Goal: Task Accomplishment & Management: Complete application form

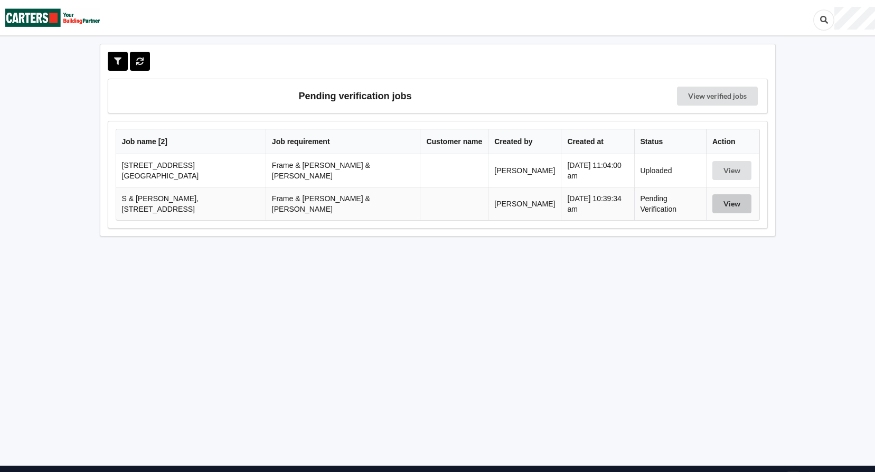
click at [729, 199] on button "View" at bounding box center [732, 203] width 39 height 19
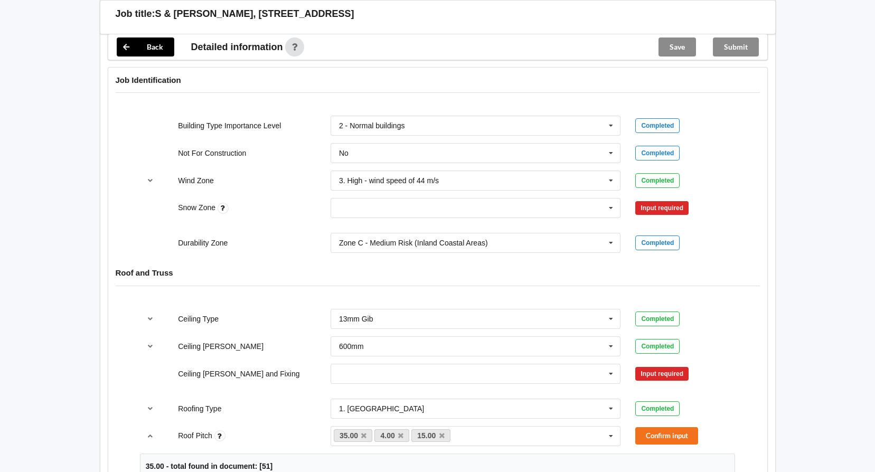
scroll to position [475, 0]
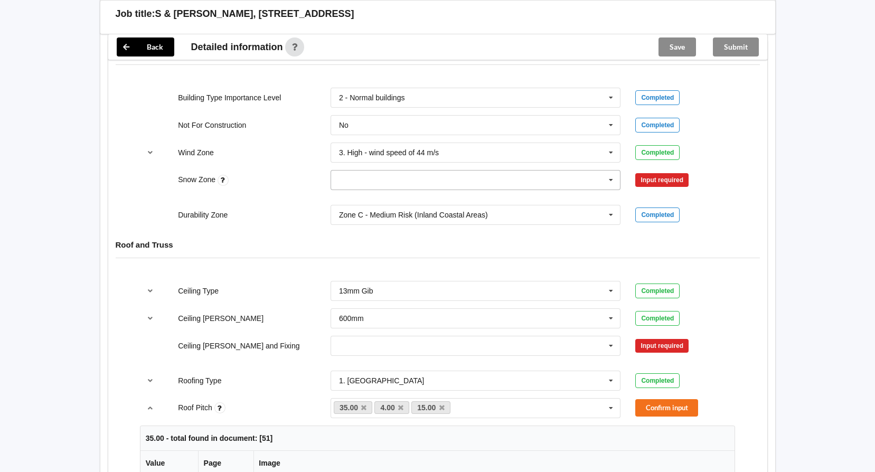
click at [611, 174] on icon at bounding box center [611, 181] width 16 height 20
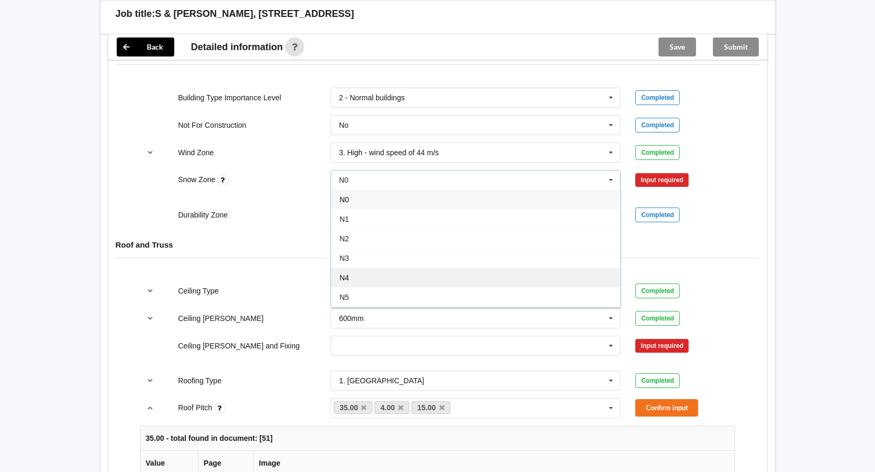
click at [355, 269] on div "N4" at bounding box center [475, 278] width 289 height 20
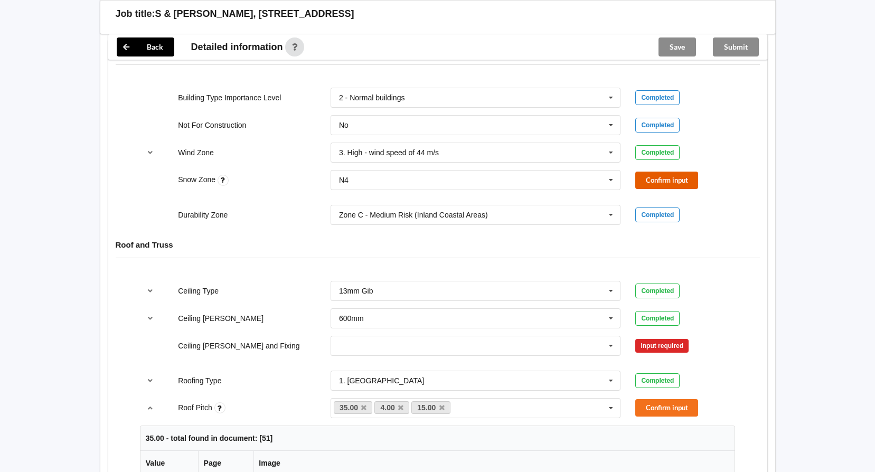
click at [643, 172] on button "Confirm input" at bounding box center [666, 180] width 63 height 17
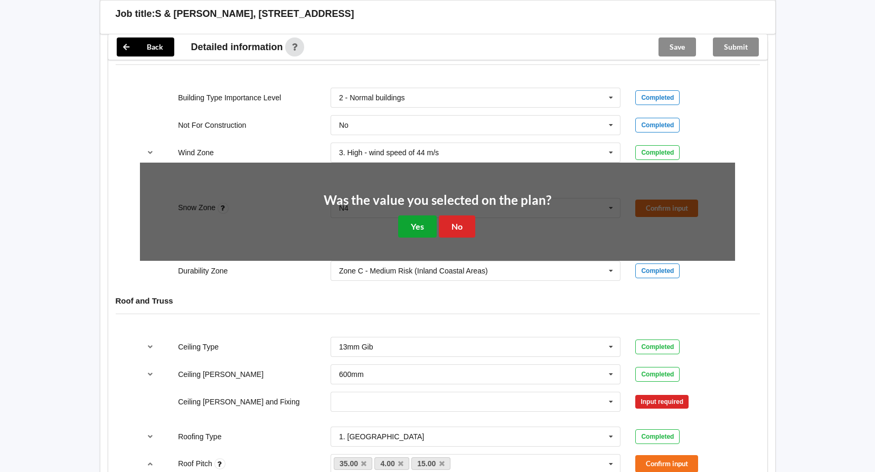
click at [419, 216] on button "Yes" at bounding box center [417, 227] width 39 height 22
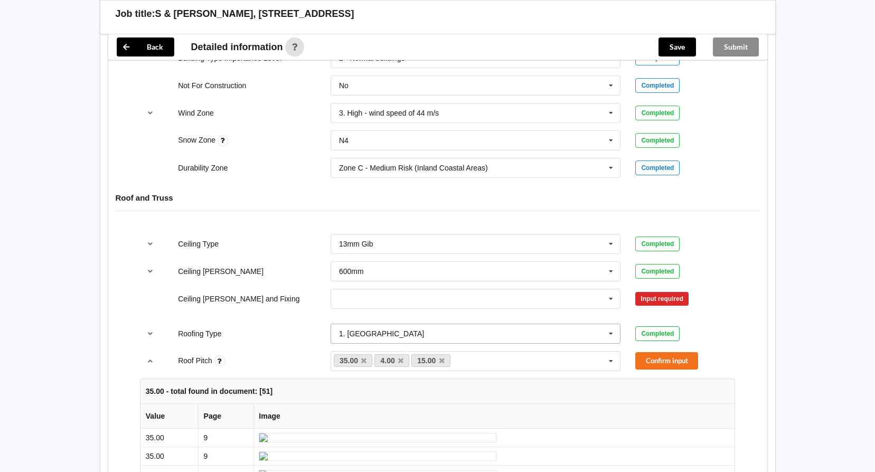
scroll to position [634, 0]
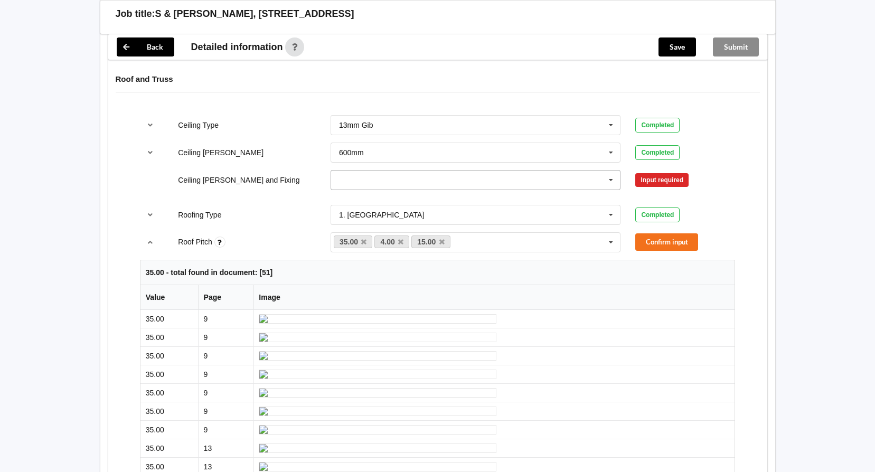
click at [613, 171] on icon at bounding box center [611, 181] width 16 height 20
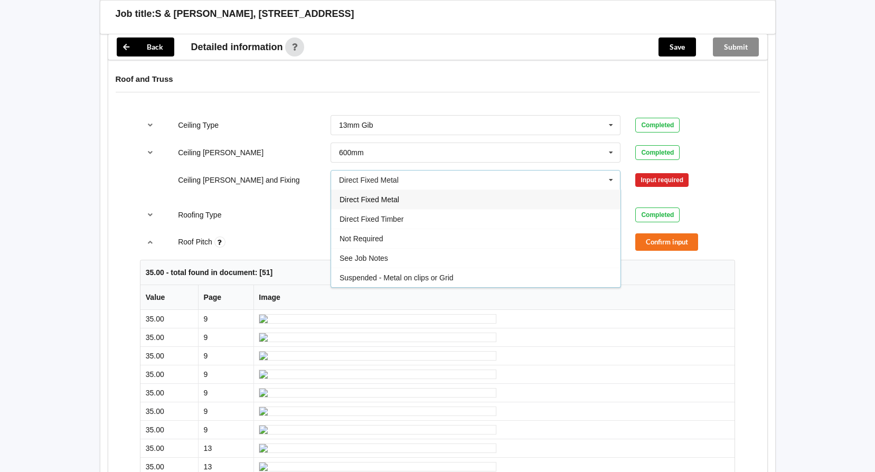
click at [419, 190] on div "Direct Fixed Metal" at bounding box center [475, 200] width 289 height 20
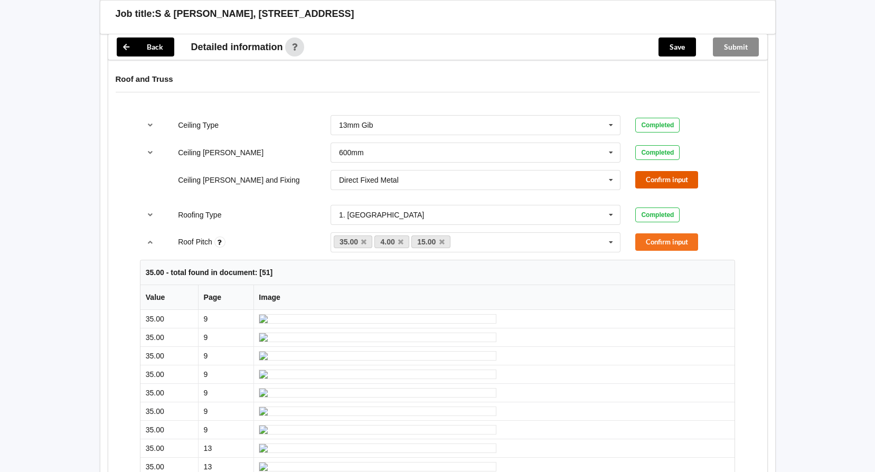
click at [658, 171] on button "Confirm input" at bounding box center [666, 179] width 63 height 17
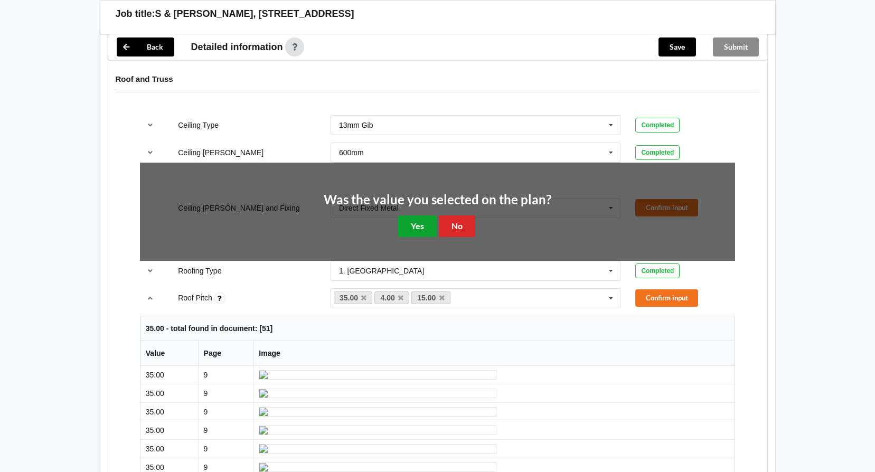
click at [411, 217] on button "Yes" at bounding box center [417, 227] width 39 height 22
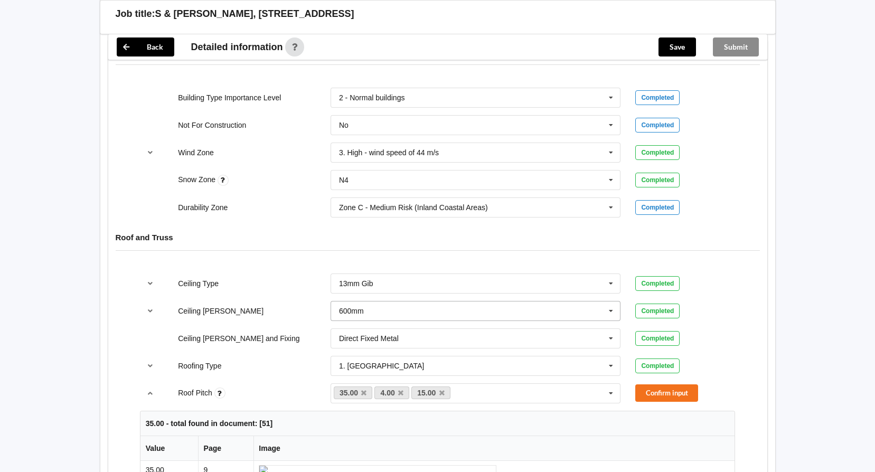
scroll to position [581, 0]
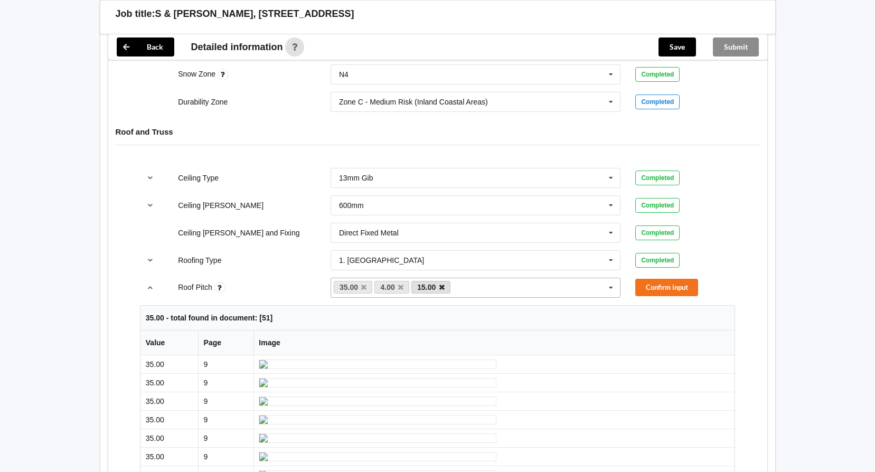
click at [401, 284] on icon at bounding box center [400, 287] width 5 height 7
click at [663, 279] on button "Confirm input" at bounding box center [666, 287] width 63 height 17
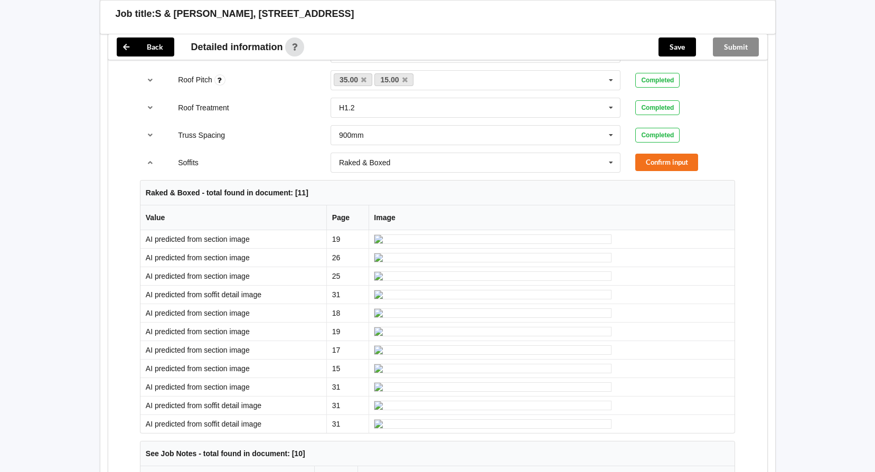
scroll to position [792, 0]
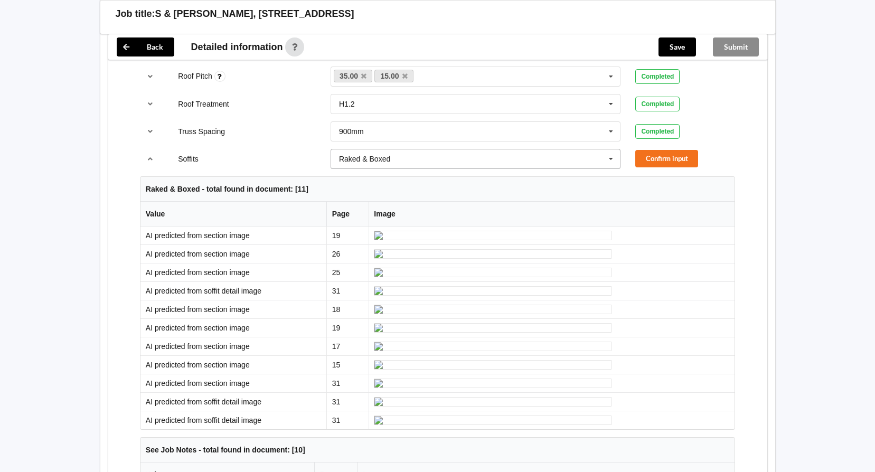
drag, startPoint x: 611, startPoint y: 149, endPoint x: 593, endPoint y: 149, distance: 18.0
click at [611, 149] on icon at bounding box center [611, 159] width 16 height 20
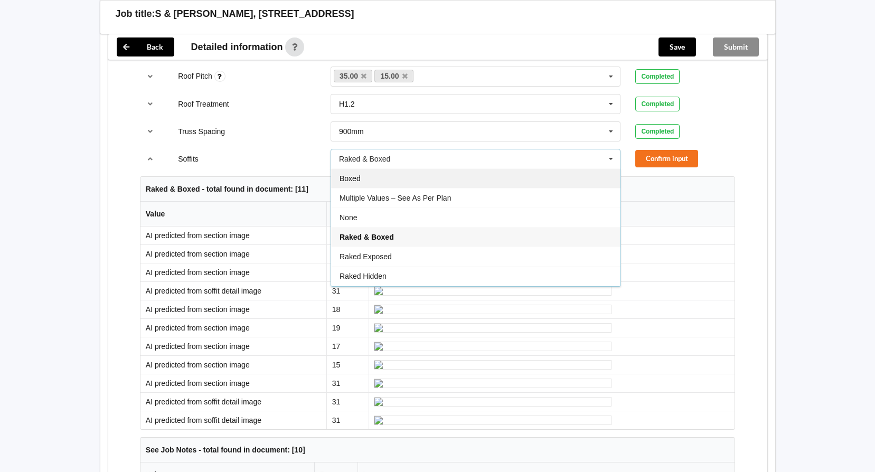
click at [367, 169] on div "Boxed" at bounding box center [475, 179] width 289 height 20
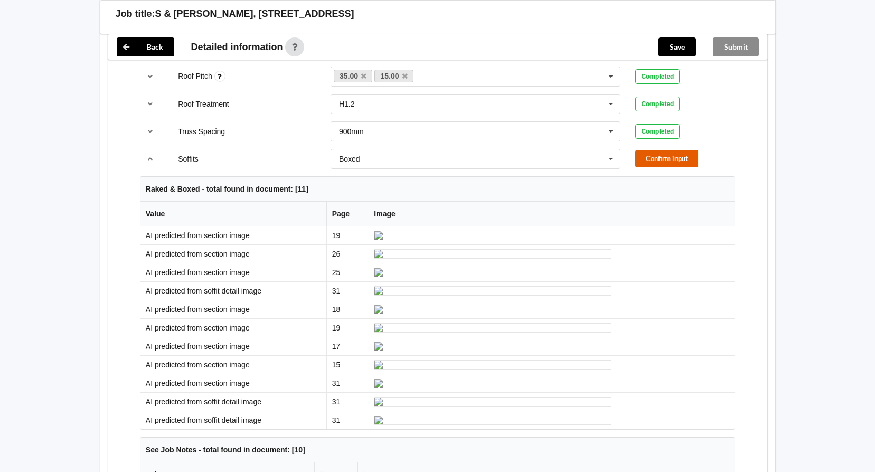
click at [682, 150] on button "Confirm input" at bounding box center [666, 158] width 63 height 17
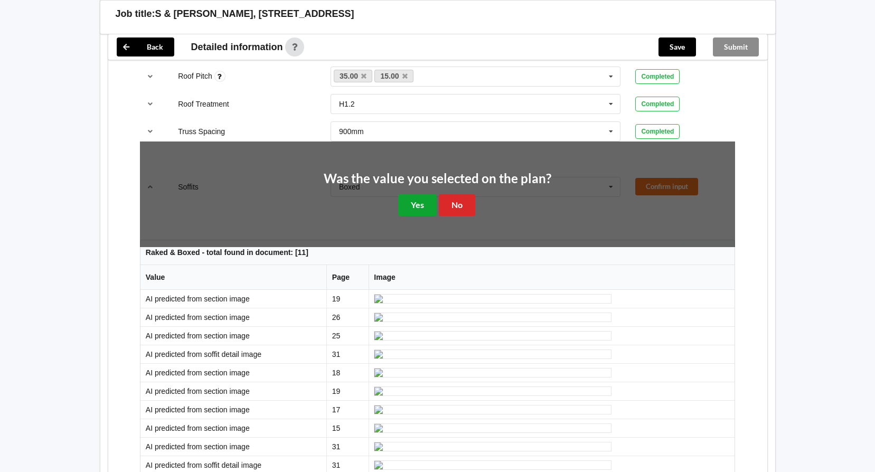
click at [411, 194] on button "Yes" at bounding box center [417, 205] width 39 height 22
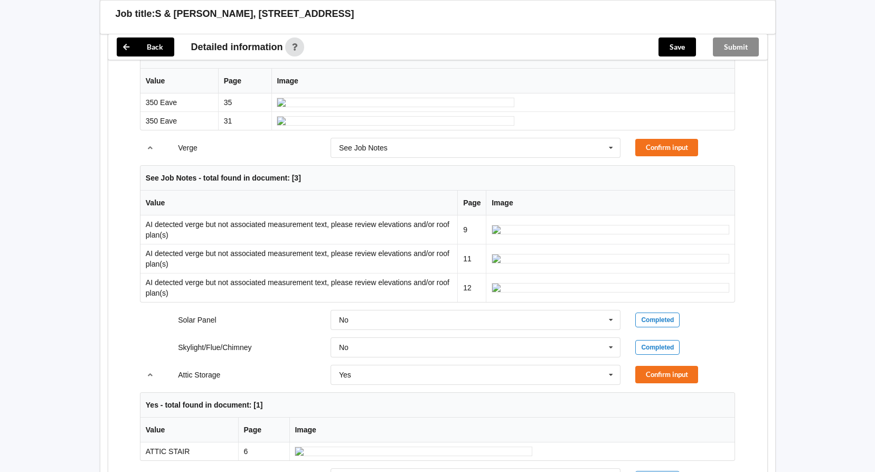
scroll to position [1004, 0]
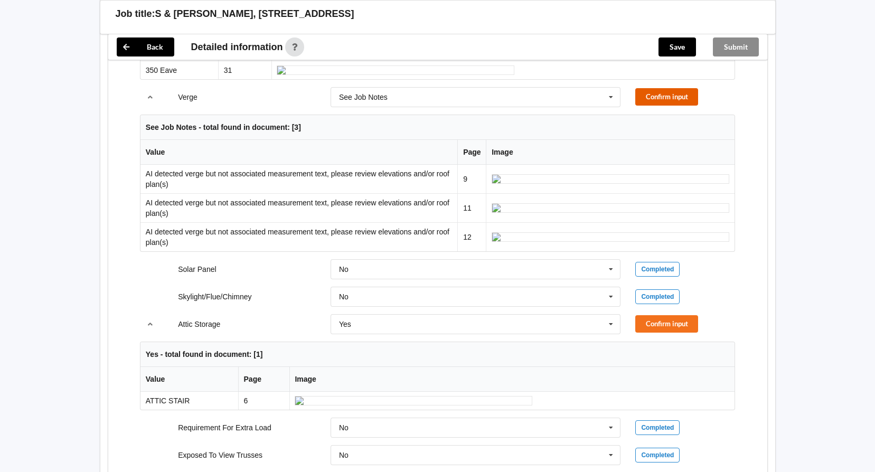
click at [667, 106] on button "Confirm input" at bounding box center [666, 96] width 63 height 17
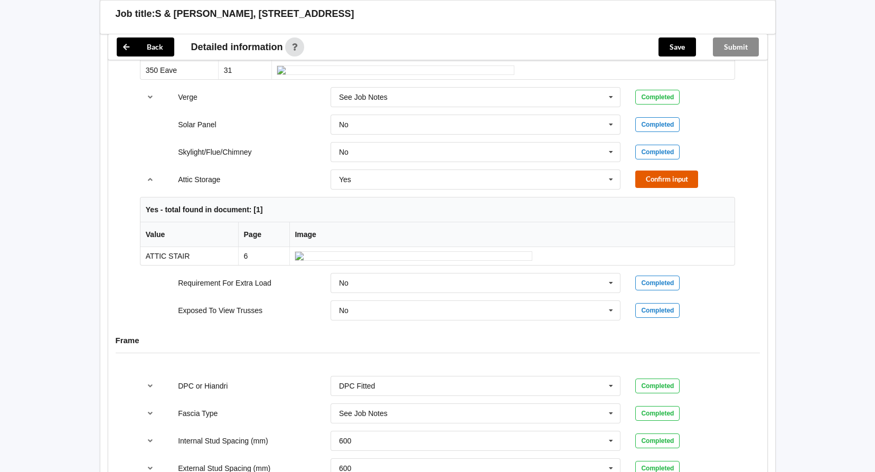
click at [657, 188] on button "Confirm input" at bounding box center [666, 179] width 63 height 17
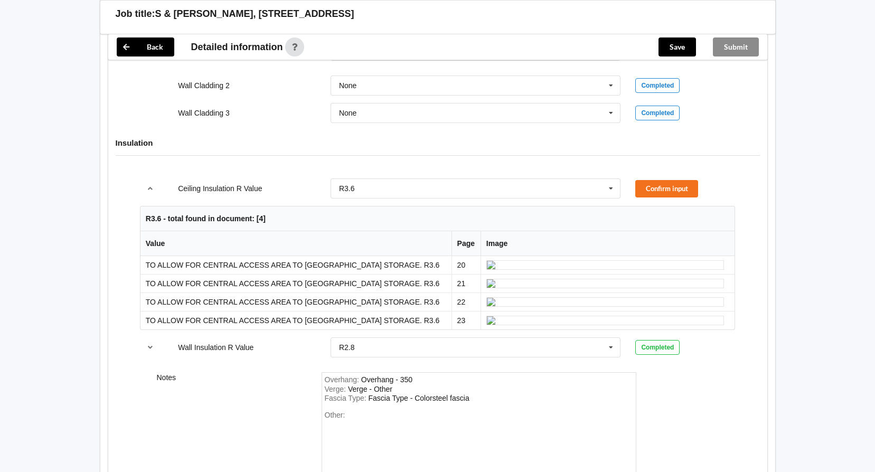
scroll to position [1532, 0]
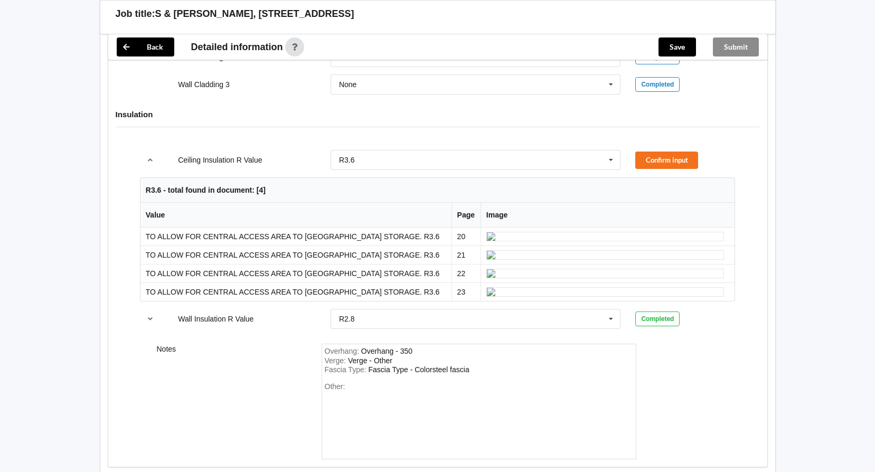
click at [611, 32] on icon at bounding box center [611, 23] width 16 height 20
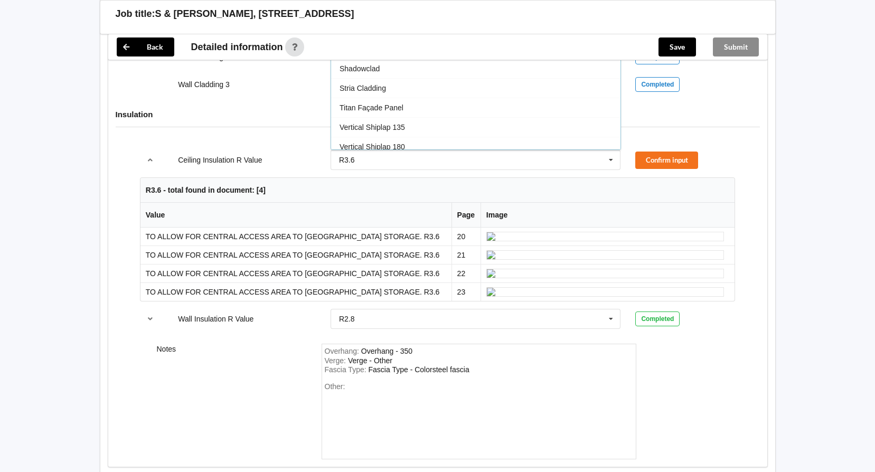
scroll to position [625, 0]
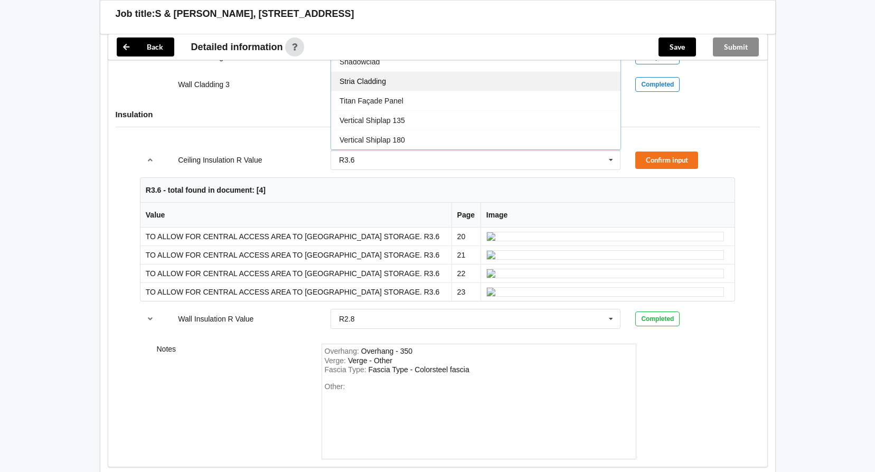
click at [385, 86] on span "Stria Cladding" at bounding box center [363, 81] width 46 height 8
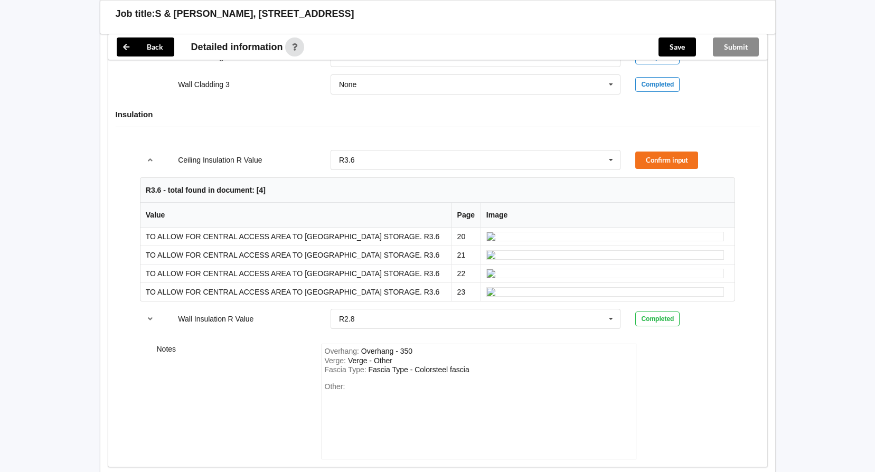
click at [661, 31] on button "Confirm input" at bounding box center [666, 21] width 63 height 17
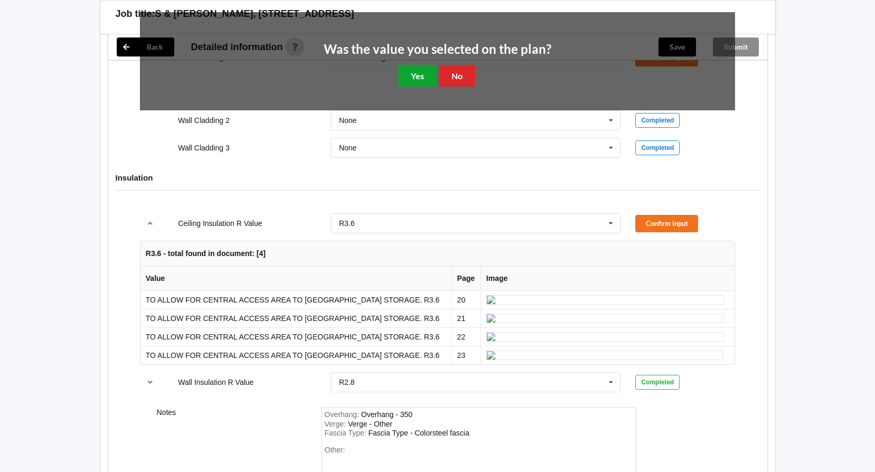
click at [422, 87] on button "Yes" at bounding box center [417, 76] width 39 height 22
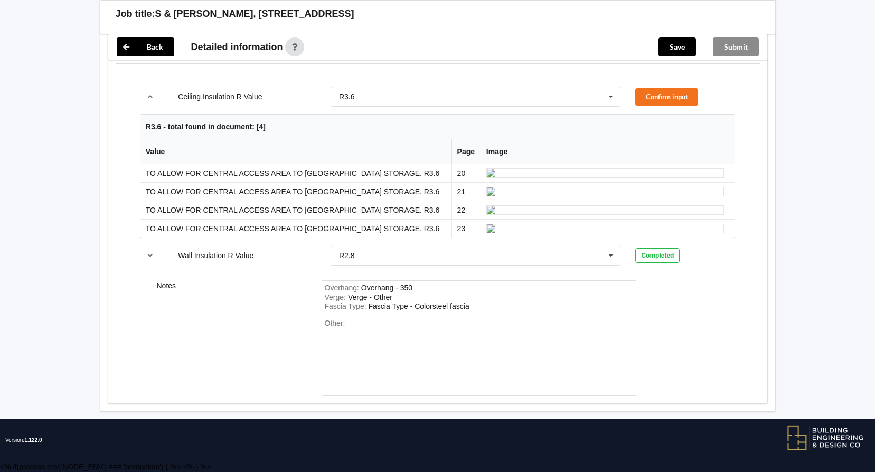
scroll to position [1637, 0]
click at [671, 106] on button "Confirm input" at bounding box center [666, 96] width 63 height 17
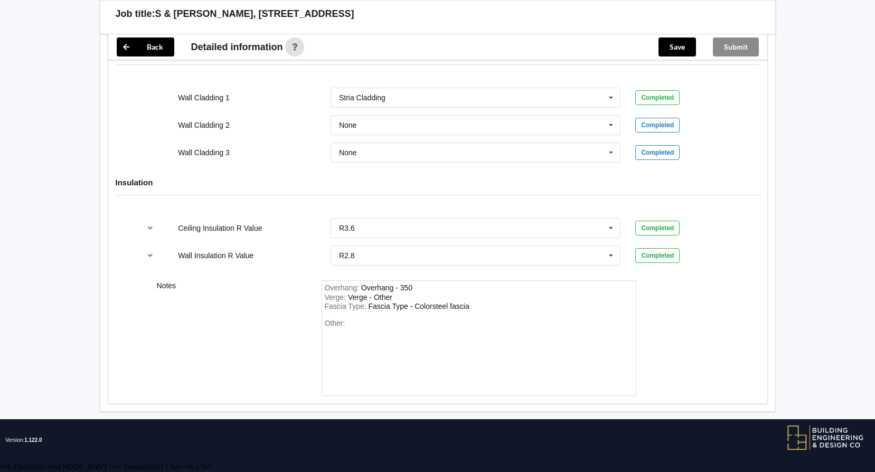
scroll to position [1610, 0]
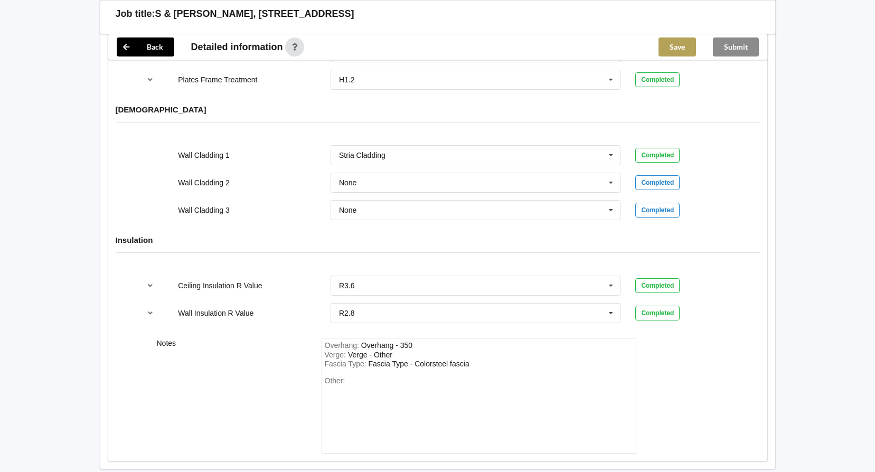
click at [676, 43] on button "Save" at bounding box center [678, 47] width 38 height 19
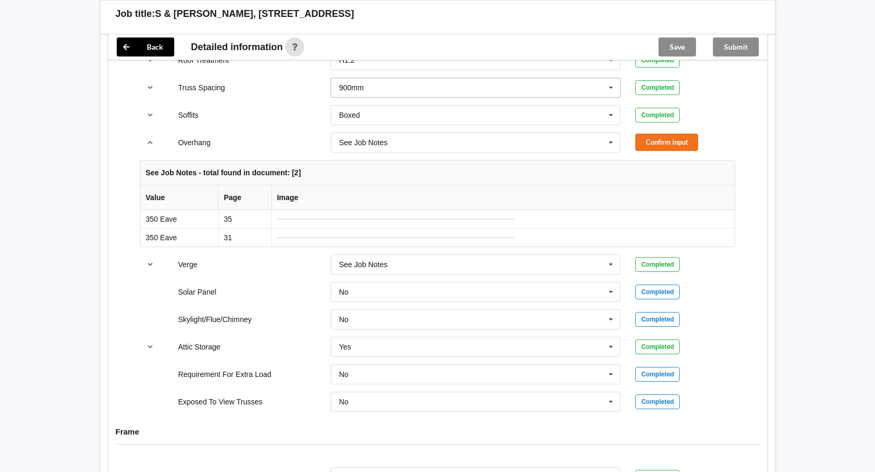
scroll to position [818, 0]
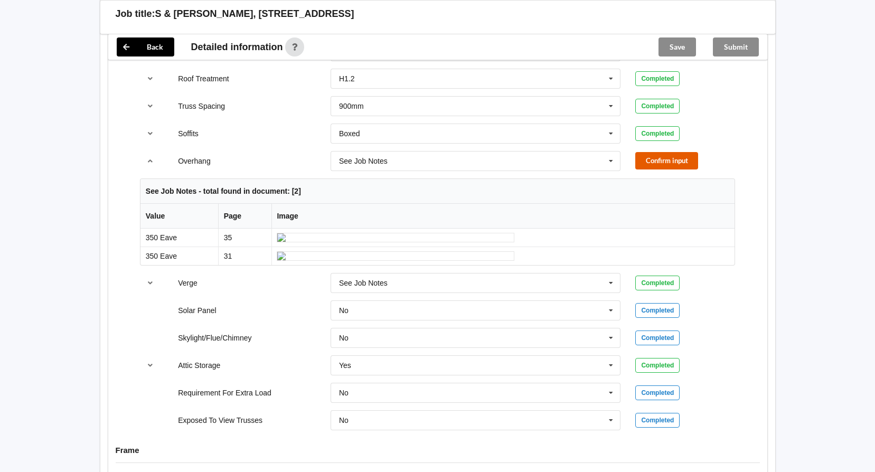
click at [679, 152] on button "Confirm input" at bounding box center [666, 160] width 63 height 17
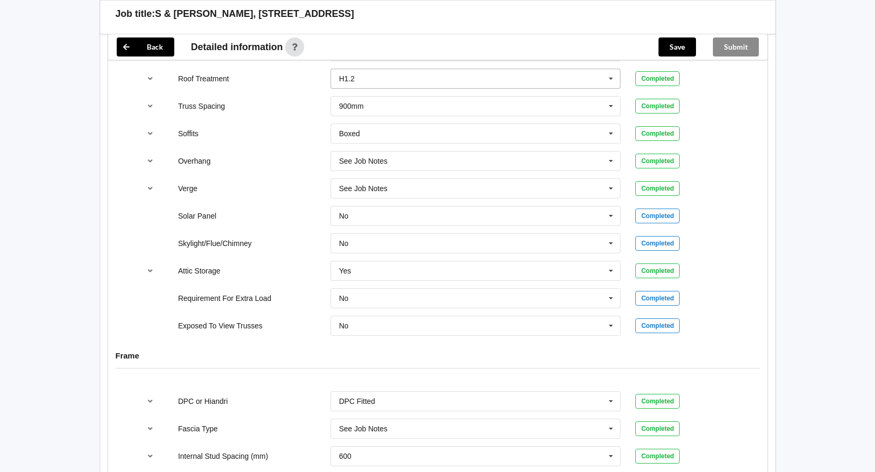
scroll to position [659, 0]
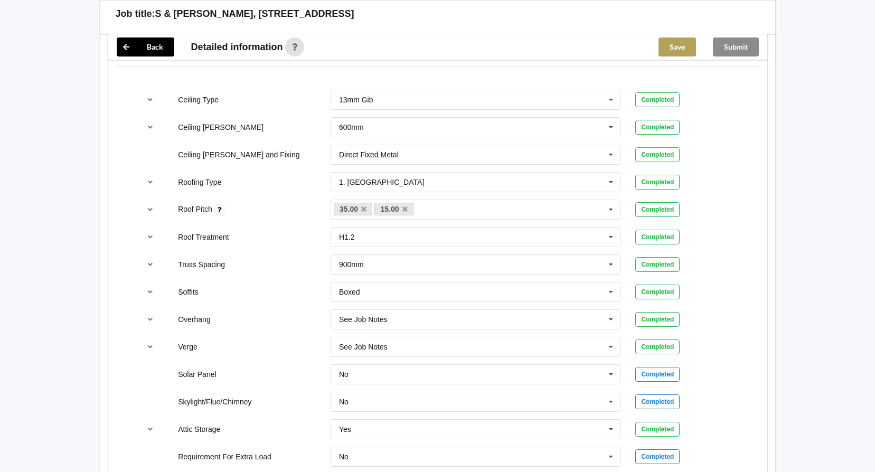
click at [679, 50] on button "Save" at bounding box center [678, 47] width 38 height 19
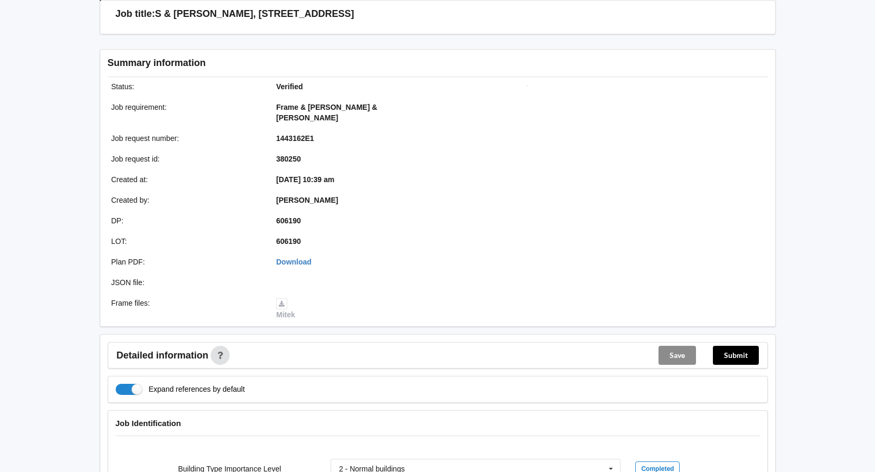
scroll to position [211, 0]
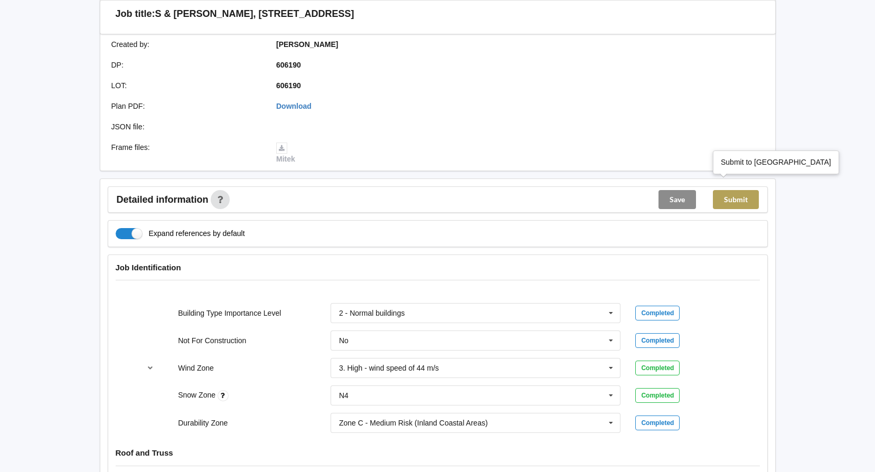
click at [738, 190] on button "Submit" at bounding box center [736, 199] width 46 height 19
